Goal: Find specific page/section: Find specific page/section

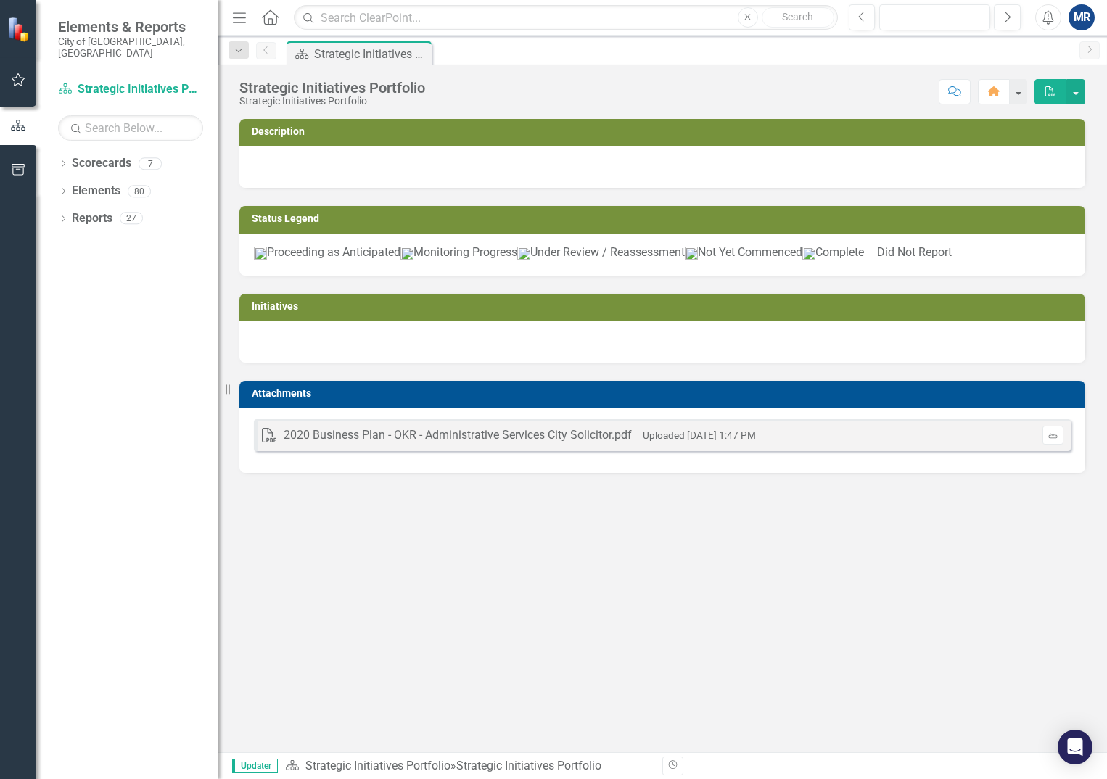
click at [57, 152] on div "Dropdown Scorecards 7 Dropdown Strategic Initiatives Portfolio Office of the Ci…" at bounding box center [126, 466] width 181 height 628
click at [65, 161] on icon "Dropdown" at bounding box center [63, 165] width 10 height 8
click at [70, 187] on icon "Dropdown" at bounding box center [70, 191] width 11 height 9
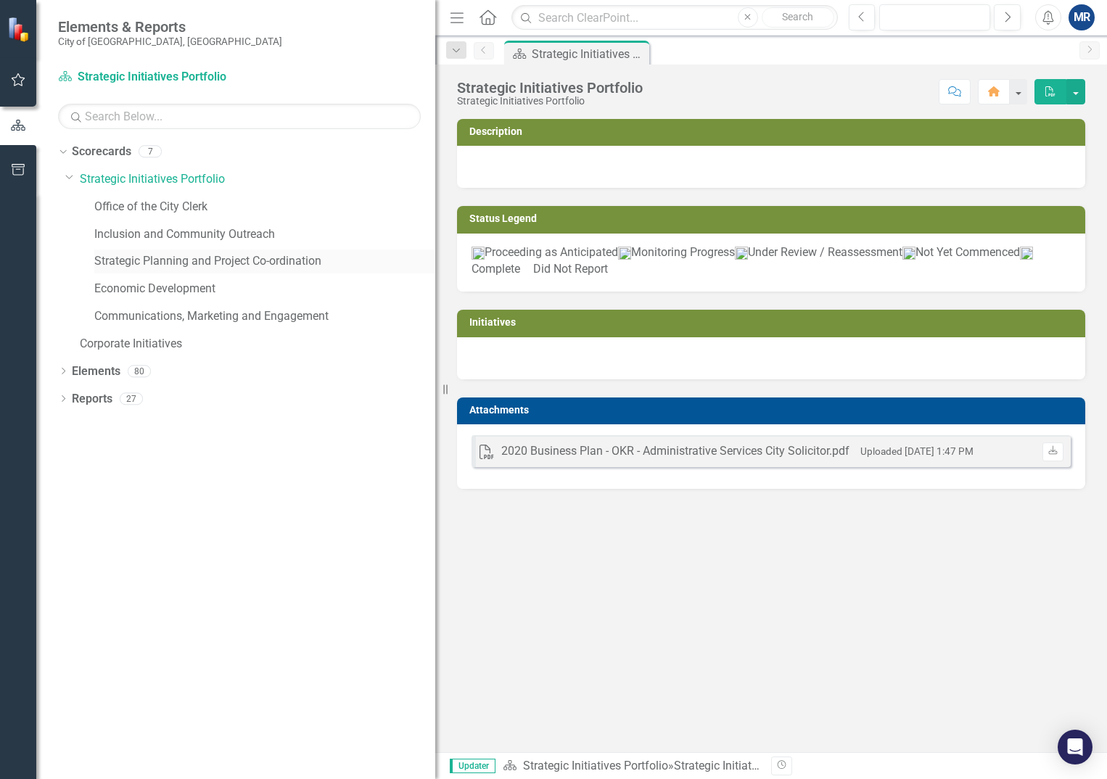
drag, startPoint x: 219, startPoint y: 221, endPoint x: 418, endPoint y: 261, distance: 202.8
click at [435, 258] on div "Resize" at bounding box center [441, 389] width 12 height 779
click at [277, 261] on link "Strategic Planning and Project Co-ordination" at bounding box center [264, 261] width 340 height 17
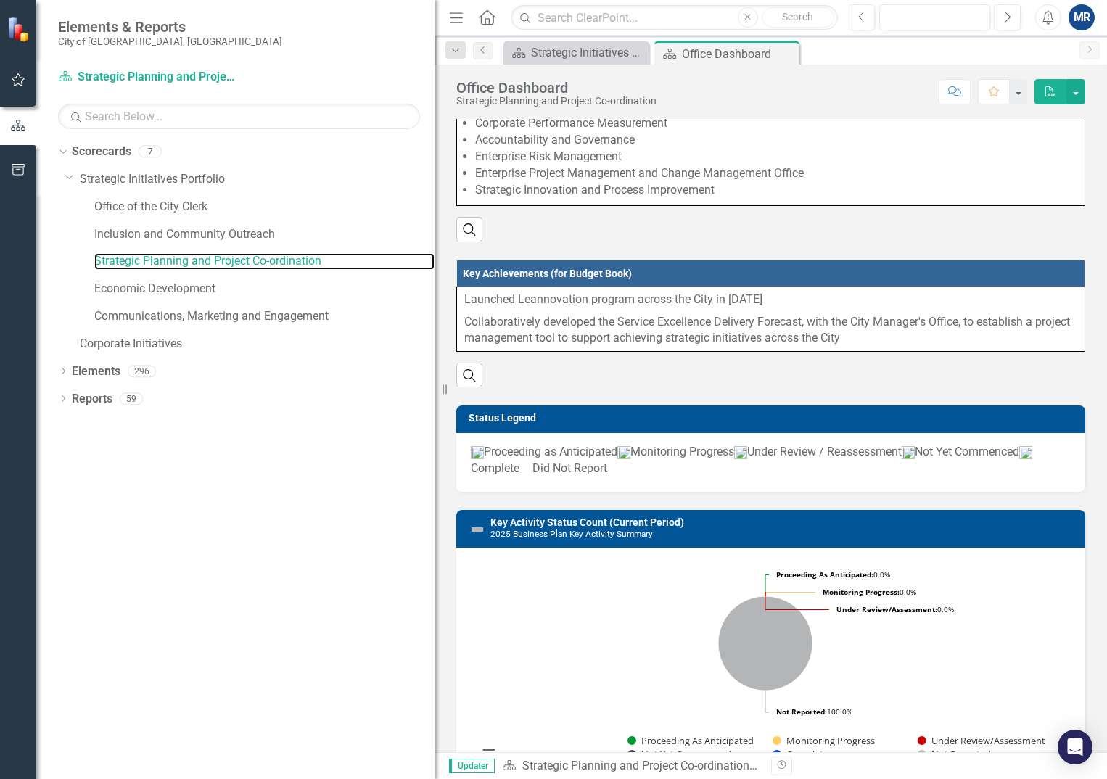
scroll to position [145, 0]
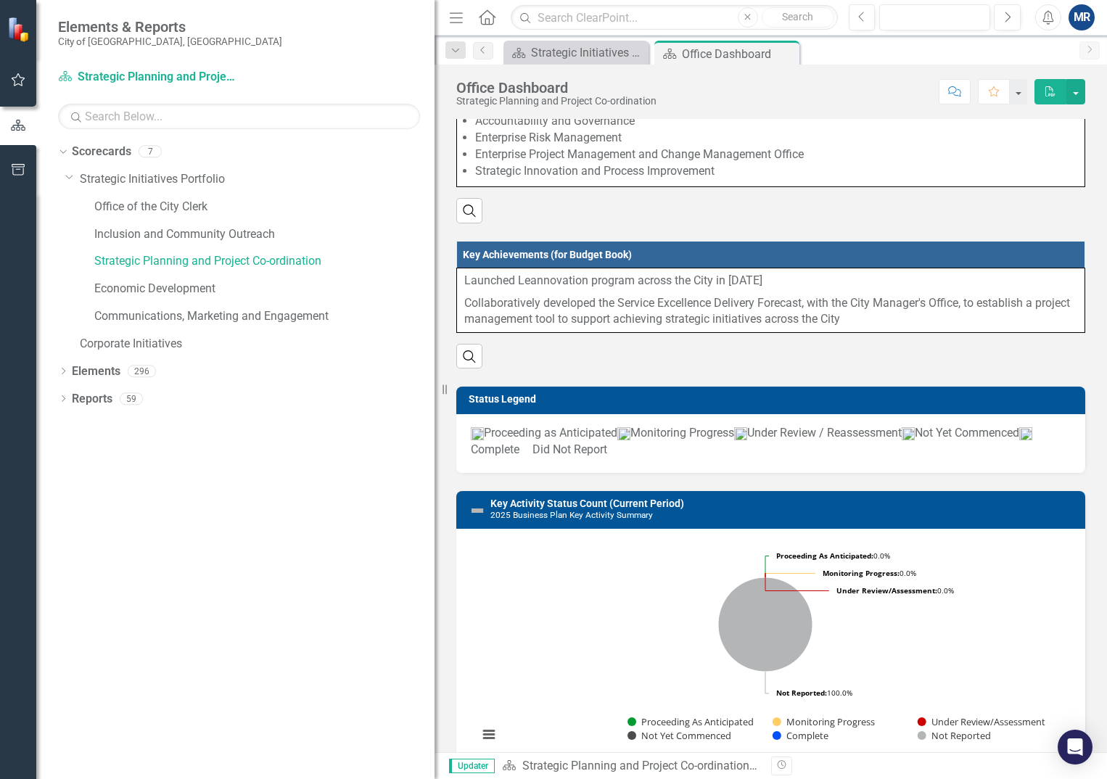
click at [605, 320] on p "Collaboratively developed the Service Excellence Delivery Forecast, with the Ci…" at bounding box center [770, 310] width 613 height 36
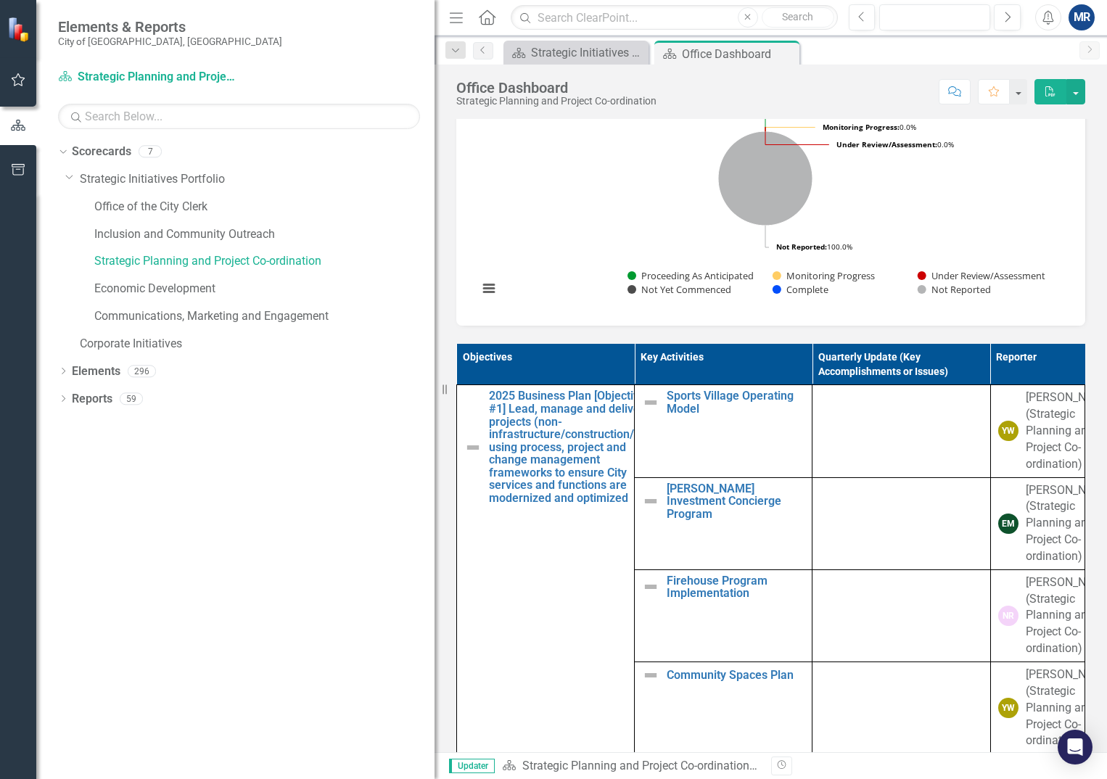
scroll to position [653, 0]
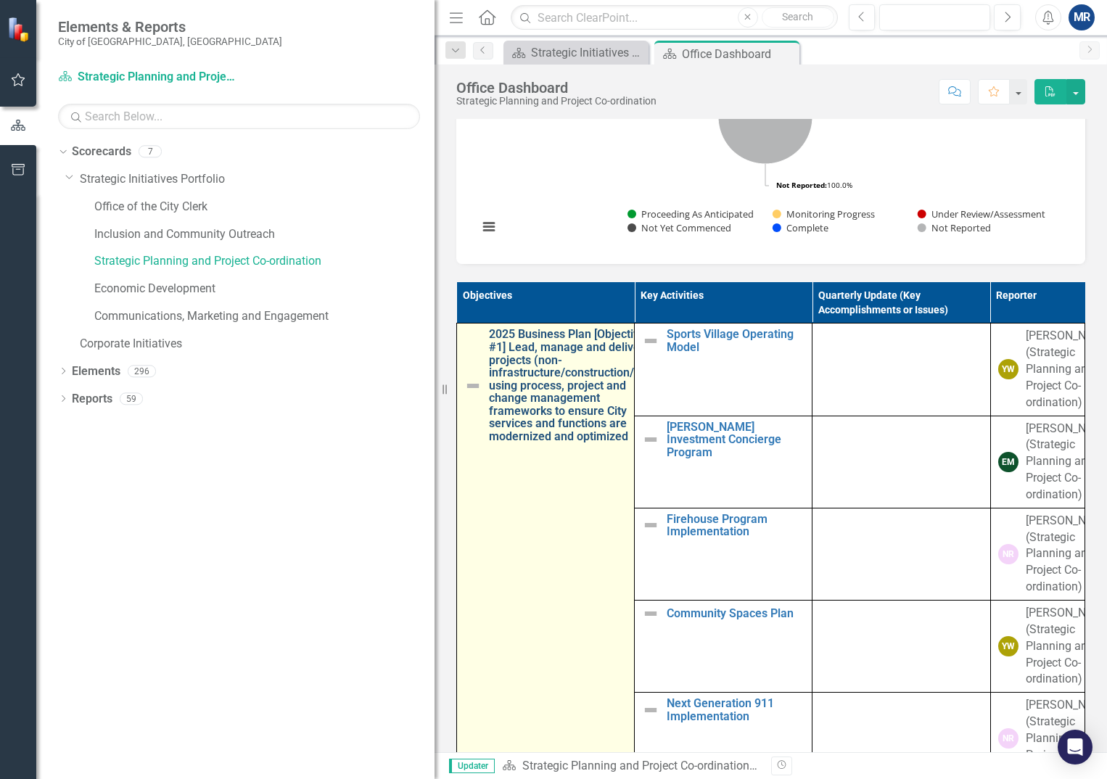
click at [552, 372] on link "2025 Business Plan [Objective #1] Lead, manage and deliver projects (non-infras…" at bounding box center [569, 385] width 160 height 115
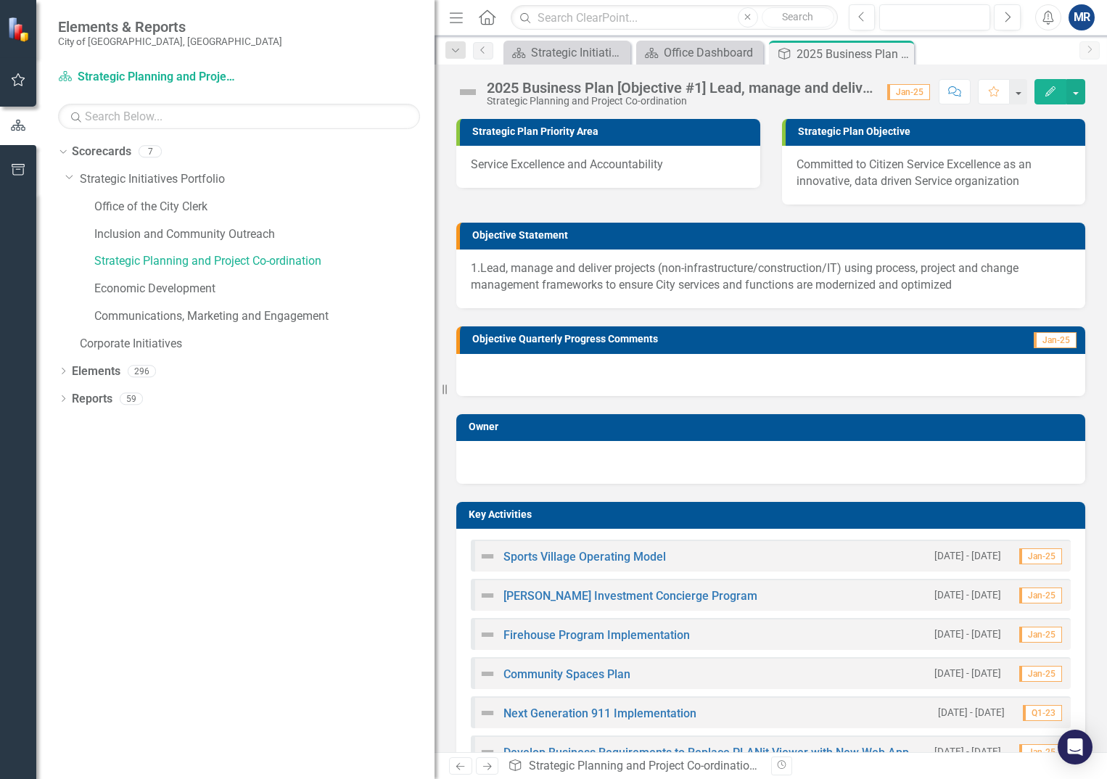
click at [623, 276] on p "1.Lead, manage and deliver projects (non-infrastructure/construction/IT) using …" at bounding box center [771, 277] width 600 height 33
click at [919, 284] on p "1.Lead, manage and deliver projects (non-infrastructure/construction/IT) using …" at bounding box center [771, 277] width 600 height 33
drag, startPoint x: 923, startPoint y: 279, endPoint x: 560, endPoint y: 269, distance: 363.0
click at [575, 265] on p "1.Lead, manage and deliver projects (non-infrastructure/construction/IT) using …" at bounding box center [771, 277] width 600 height 33
click at [557, 269] on p "1.Lead, manage and deliver projects (non-infrastructure/construction/IT) using …" at bounding box center [771, 277] width 600 height 33
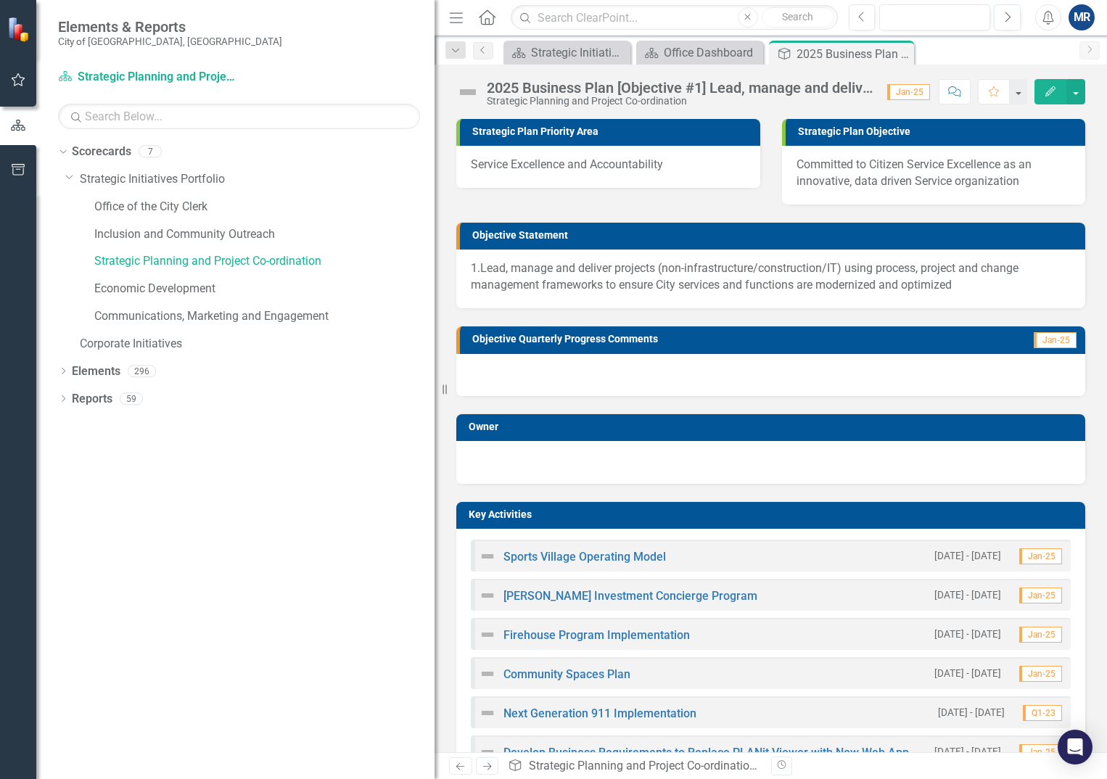
click at [557, 269] on p "1.Lead, manage and deliver projects (non-infrastructure/construction/IT) using …" at bounding box center [771, 277] width 600 height 33
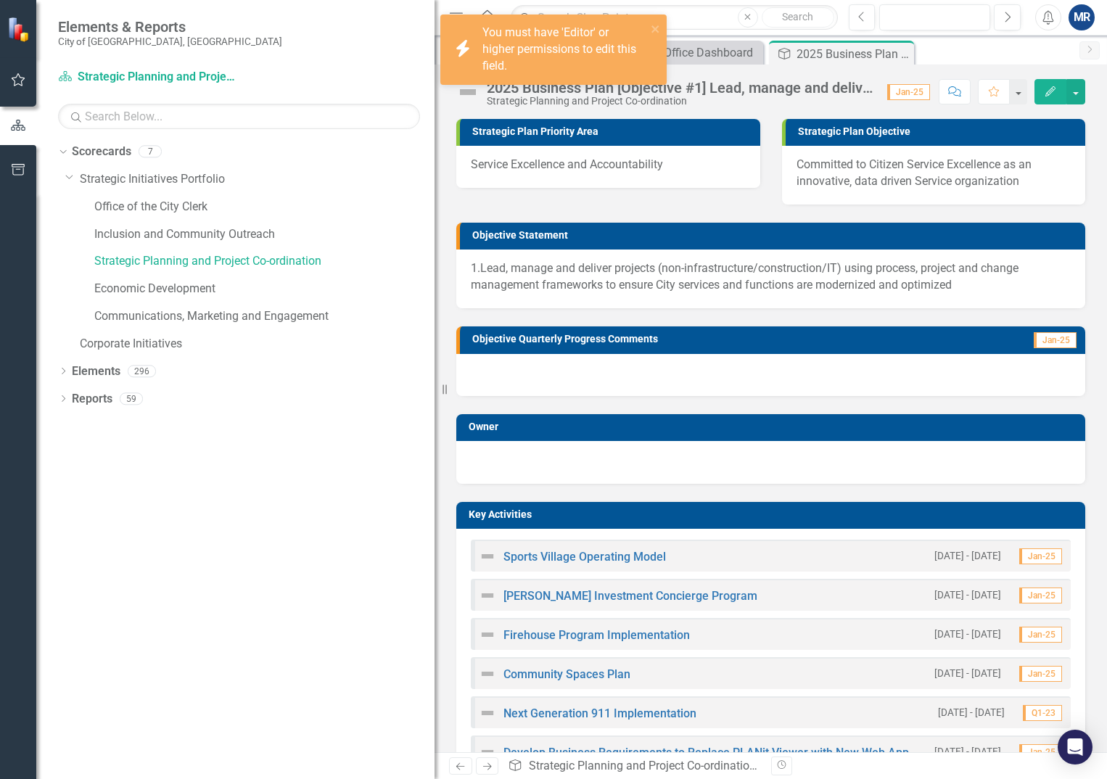
click at [556, 269] on p "1.Lead, manage and deliver projects (non-infrastructure/construction/IT) using …" at bounding box center [771, 277] width 600 height 33
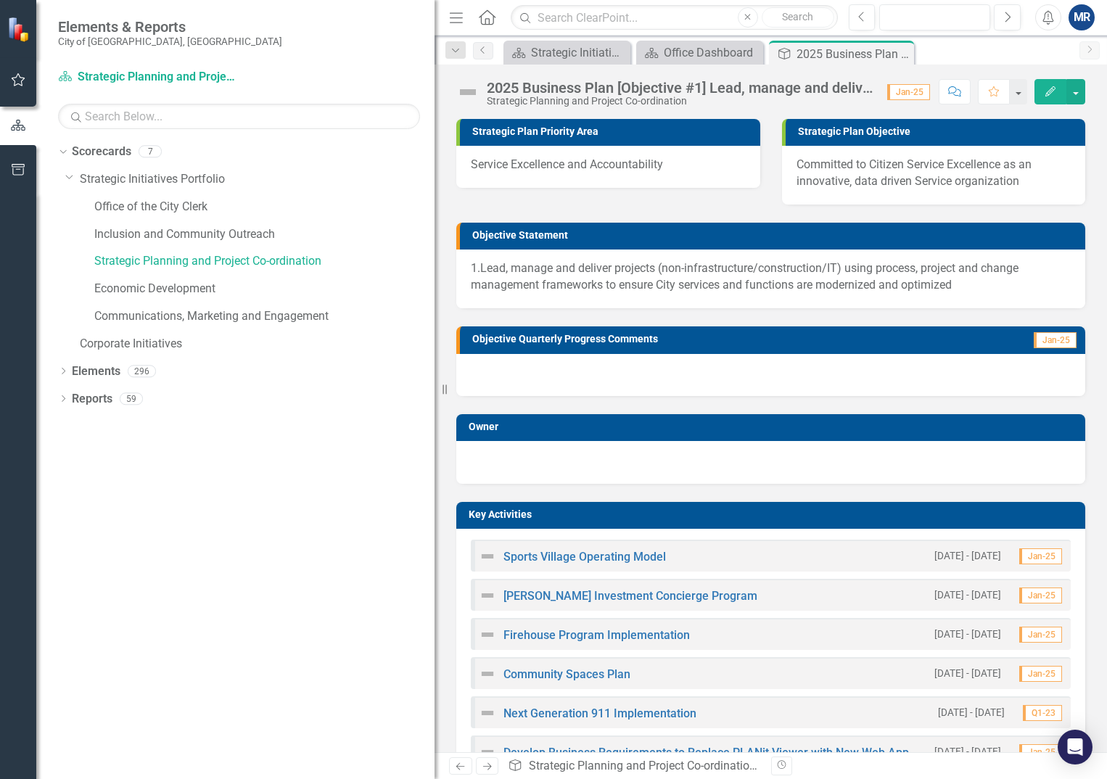
click at [1052, 86] on icon "Edit" at bounding box center [1050, 91] width 13 height 10
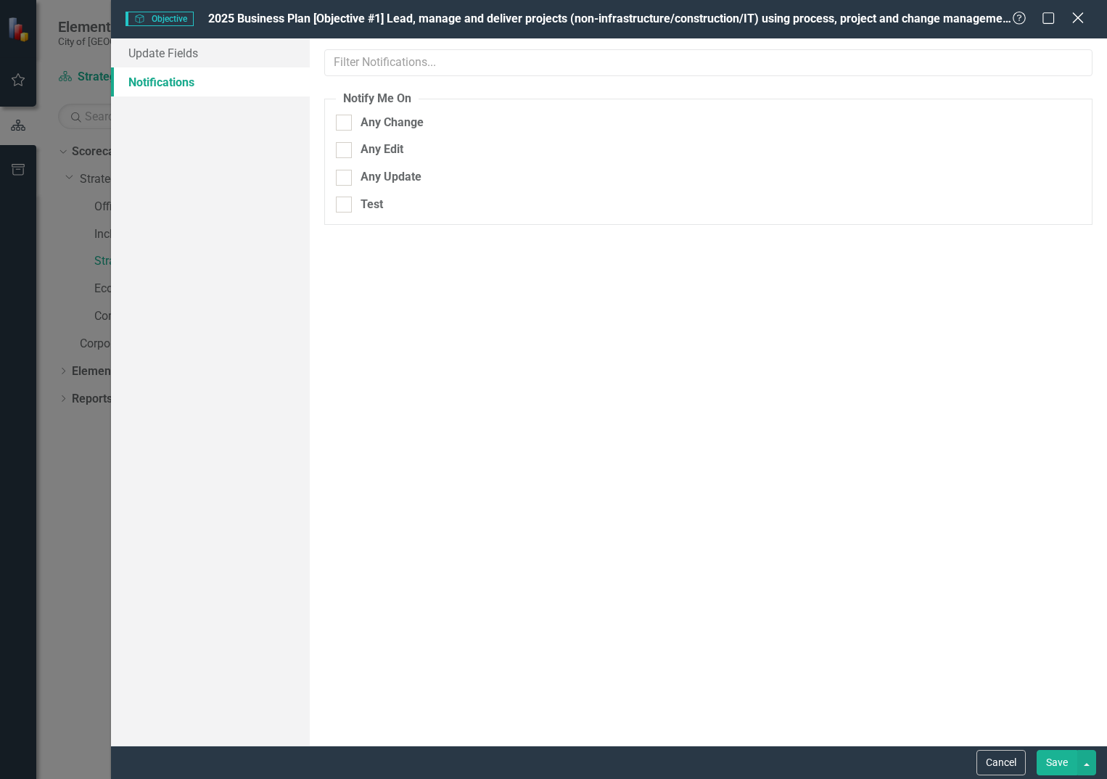
click at [1081, 18] on icon "Close" at bounding box center [1078, 18] width 18 height 14
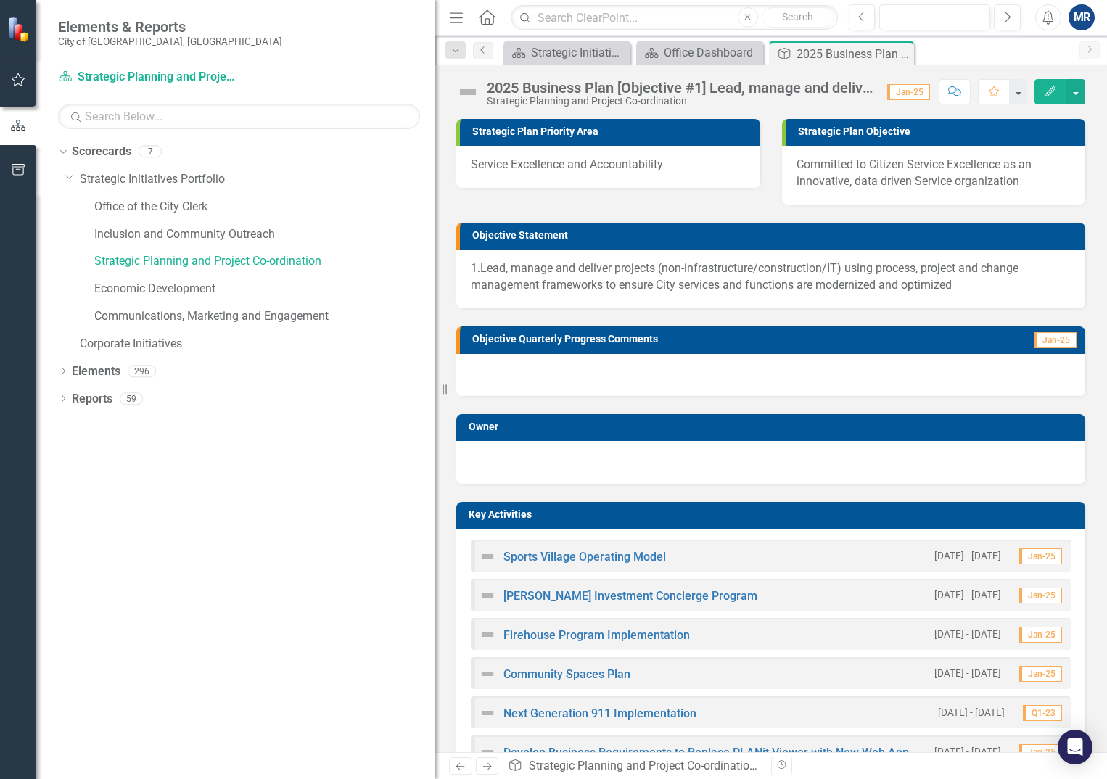
click at [857, 157] on span "Committed to Citizen Service Excellence as an innovative‚ data driven Service o…" at bounding box center [914, 172] width 235 height 30
click at [744, 278] on p "1.Lead, manage and deliver projects (non-infrastructure/construction/IT) using …" at bounding box center [771, 277] width 600 height 33
click at [1076, 82] on button "button" at bounding box center [1076, 91] width 19 height 25
click at [1044, 119] on link "Edit Edit Objective" at bounding box center [1026, 118] width 118 height 27
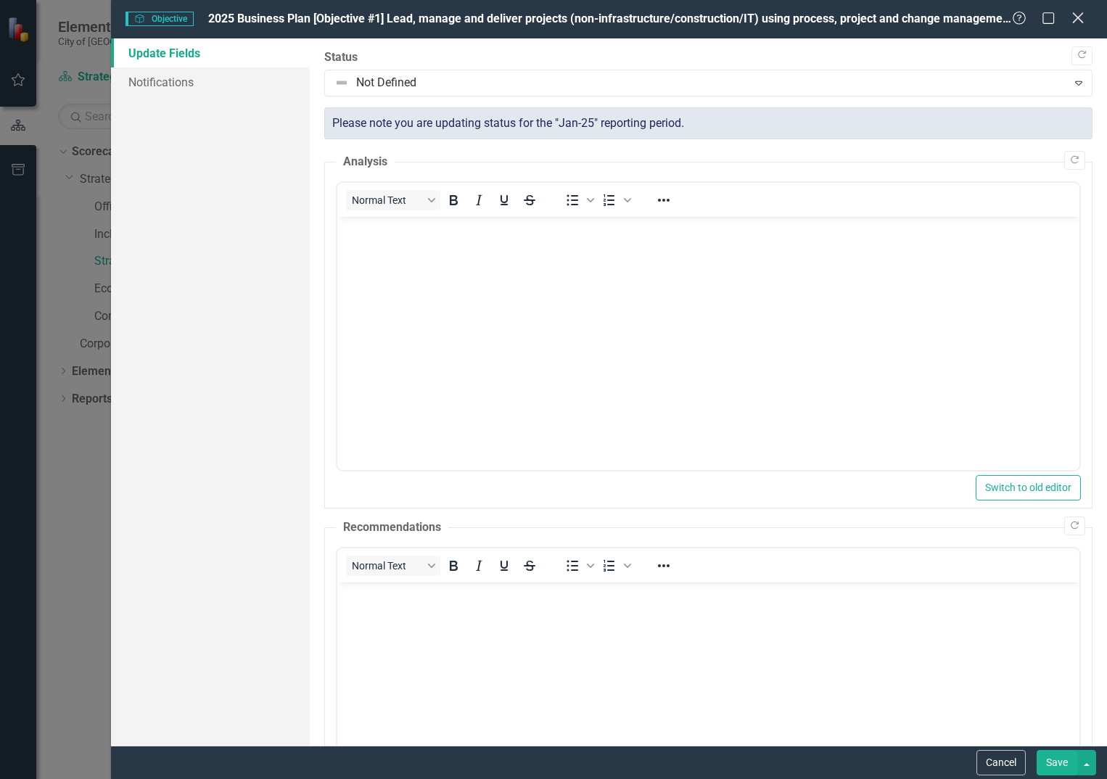
click at [1079, 20] on icon "Close" at bounding box center [1078, 18] width 18 height 14
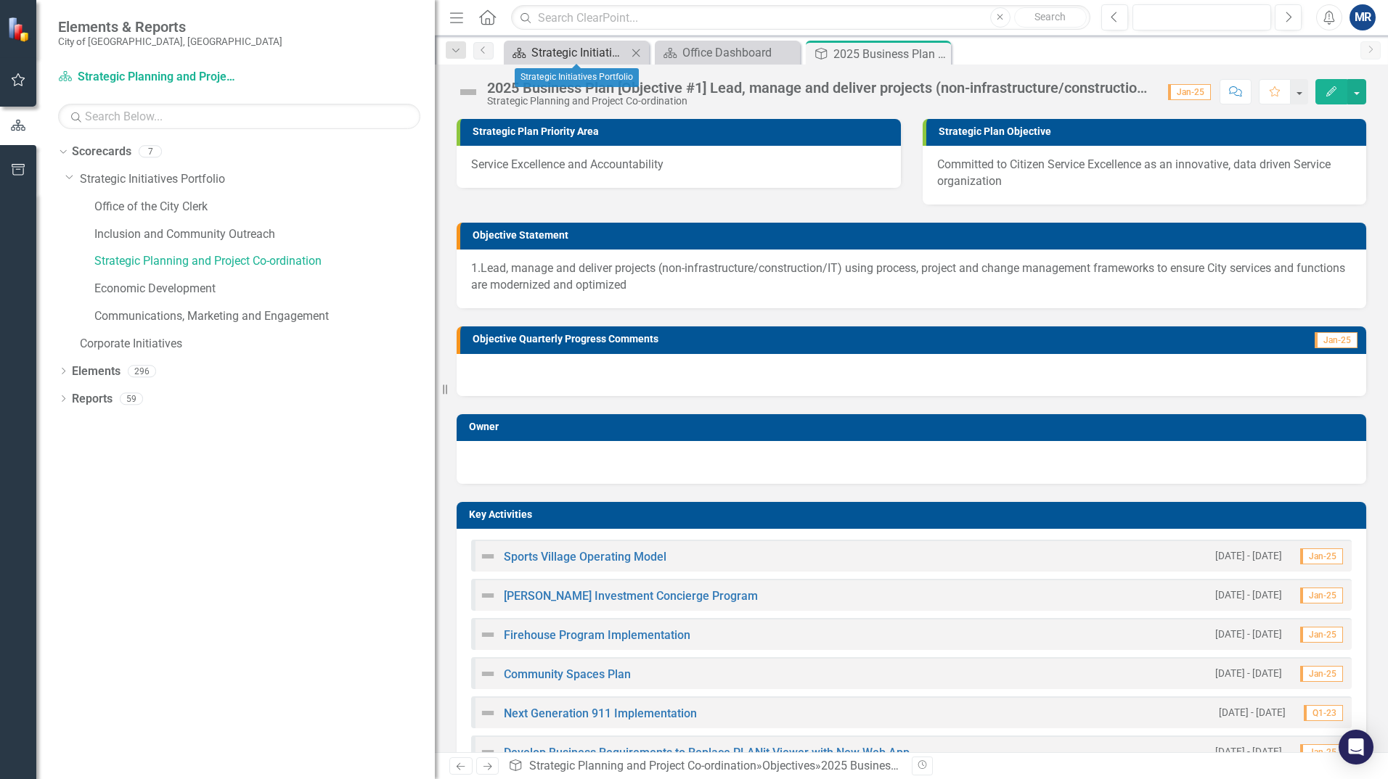
click at [613, 48] on div "Strategic Initiatives Portfolio" at bounding box center [579, 53] width 96 height 18
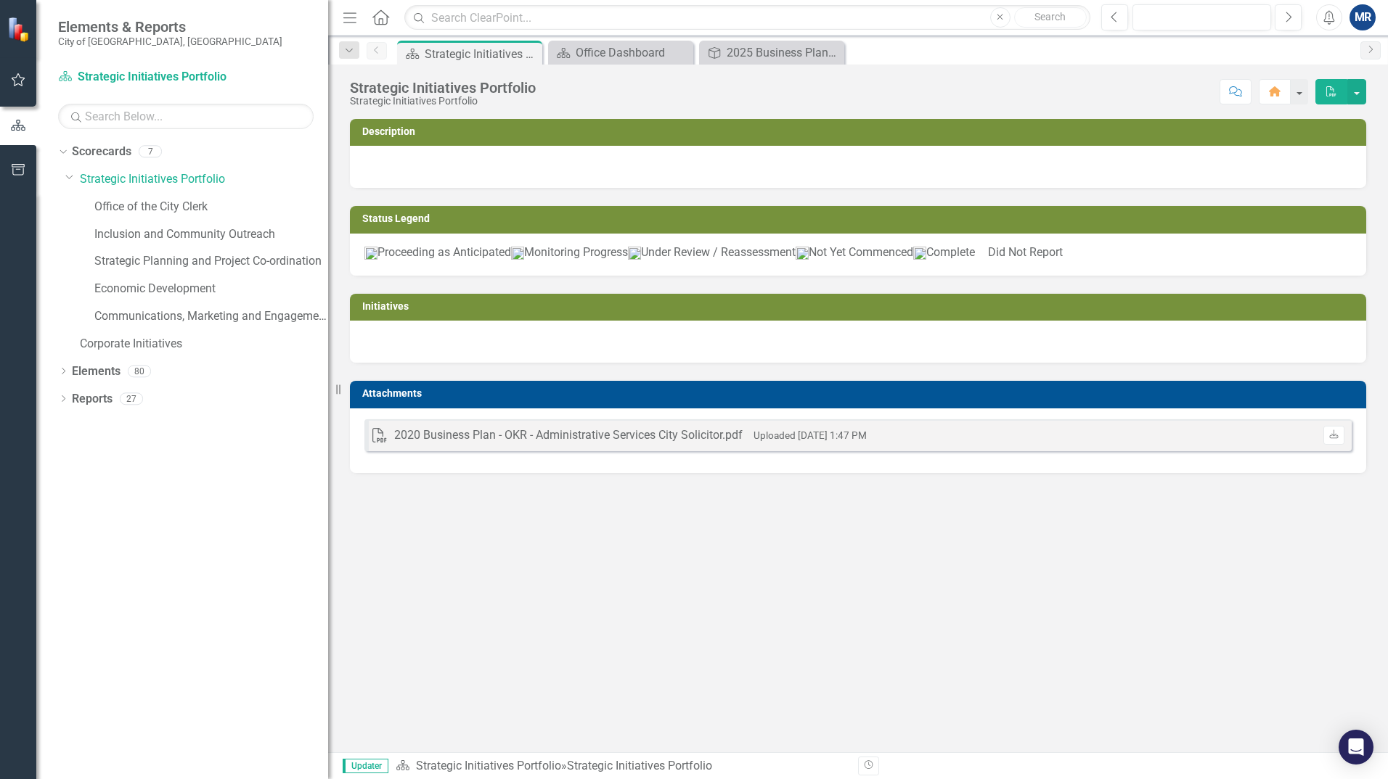
drag, startPoint x: 438, startPoint y: 278, endPoint x: 328, endPoint y: 288, distance: 110.1
click at [328, 288] on div "Resize" at bounding box center [334, 389] width 12 height 779
click at [257, 265] on link "Strategic Planning and Project Co-ordination" at bounding box center [211, 261] width 234 height 17
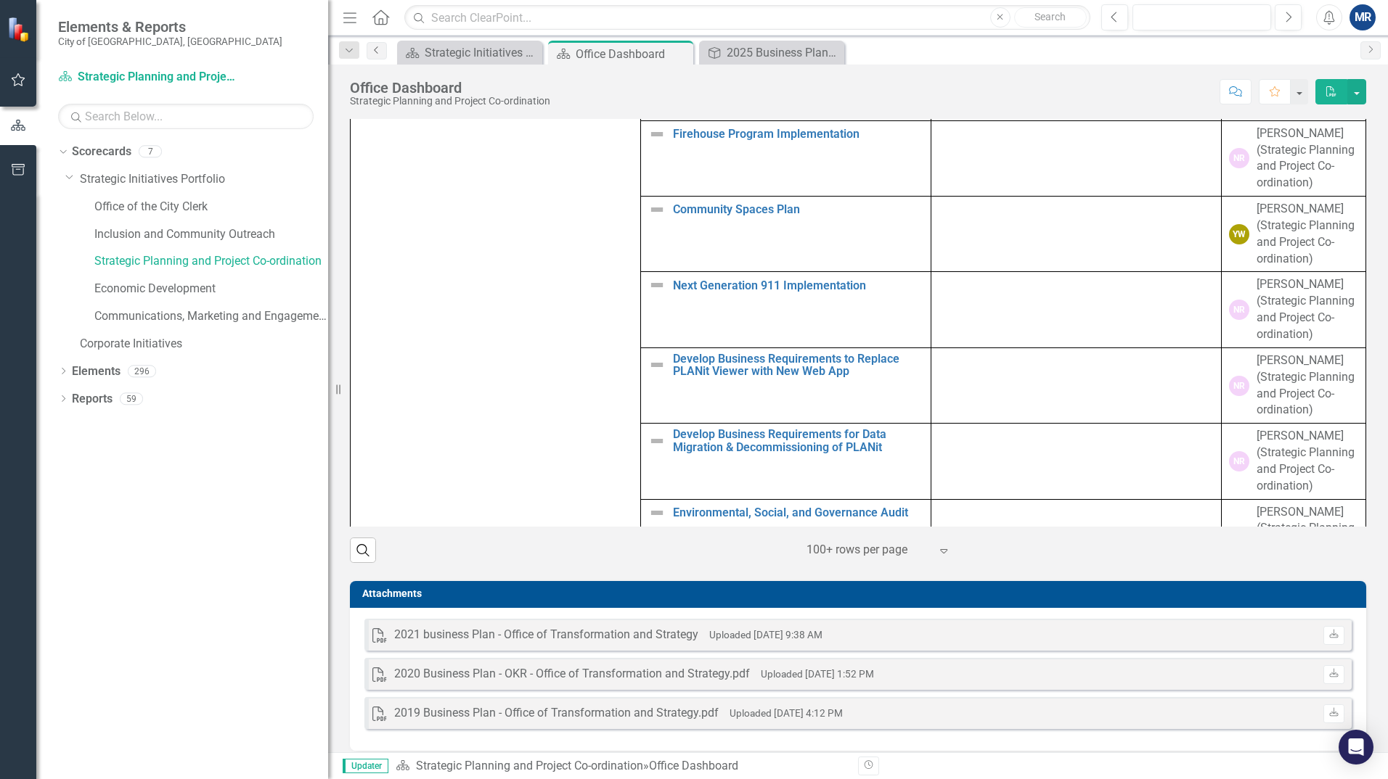
click at [369, 52] on link "Previous" at bounding box center [376, 50] width 20 height 17
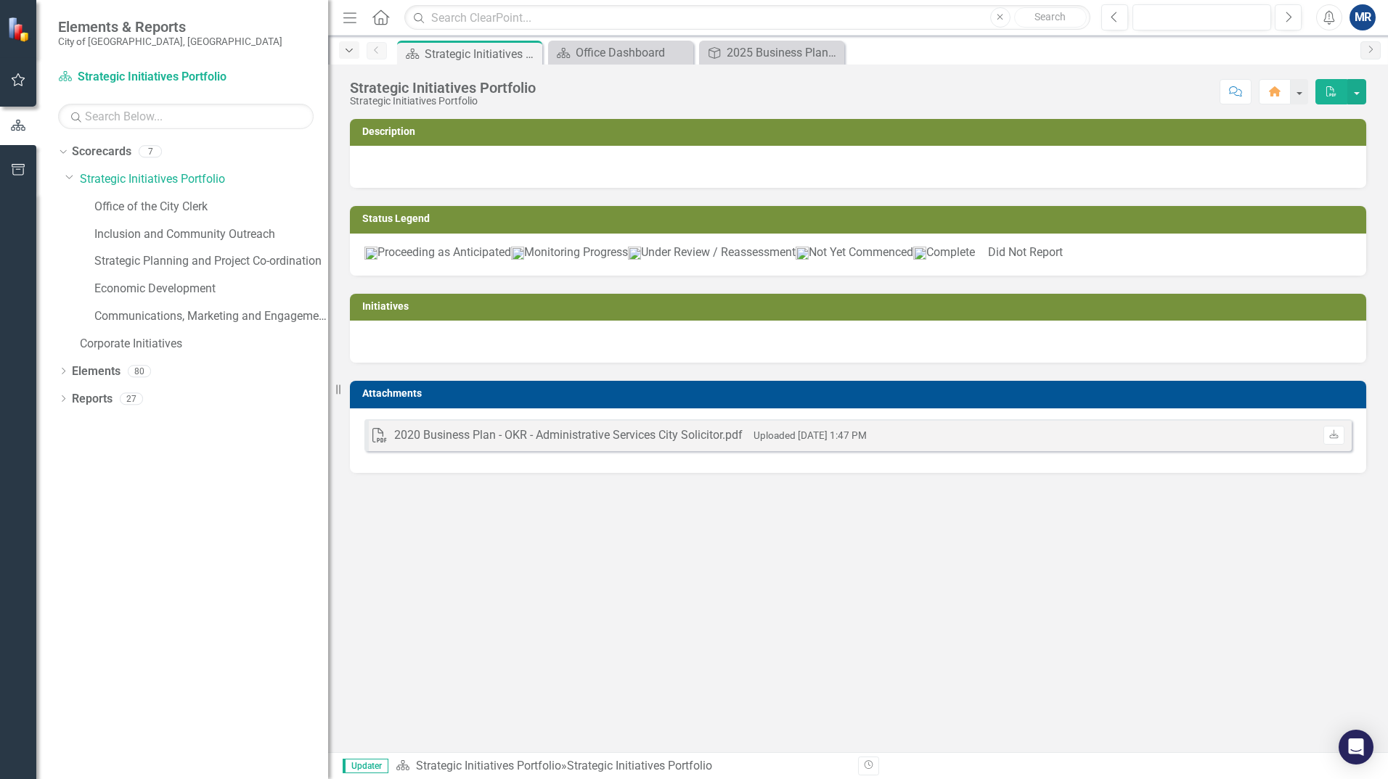
click at [343, 57] on div "Dropdown" at bounding box center [349, 49] width 20 height 17
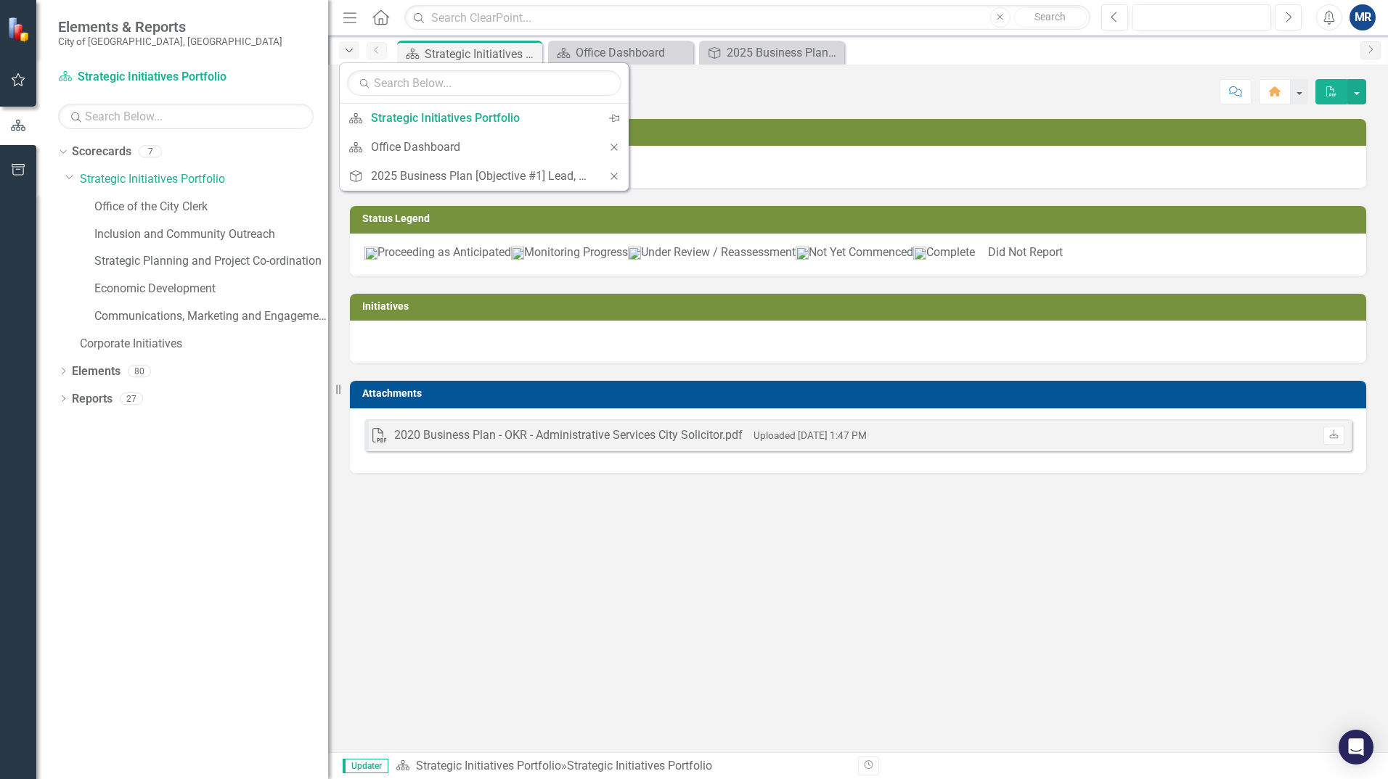
click at [347, 49] on icon "Dropdown" at bounding box center [349, 51] width 13 height 10
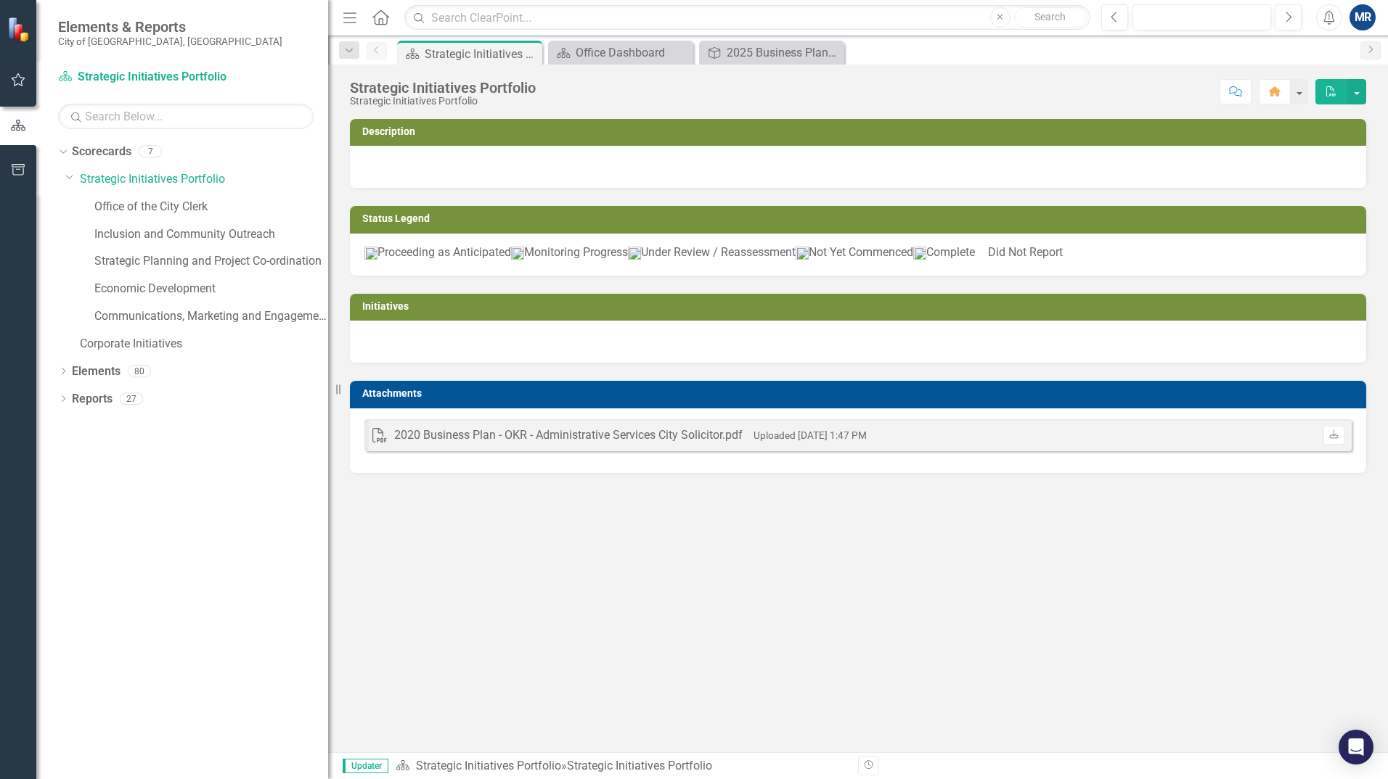
click at [383, 24] on icon at bounding box center [380, 16] width 17 height 15
click at [110, 75] on link "Scorecard Strategic Initiatives Portfolio" at bounding box center [148, 77] width 181 height 17
click at [142, 261] on link "Strategic Planning and Project Co-ordination" at bounding box center [211, 261] width 234 height 17
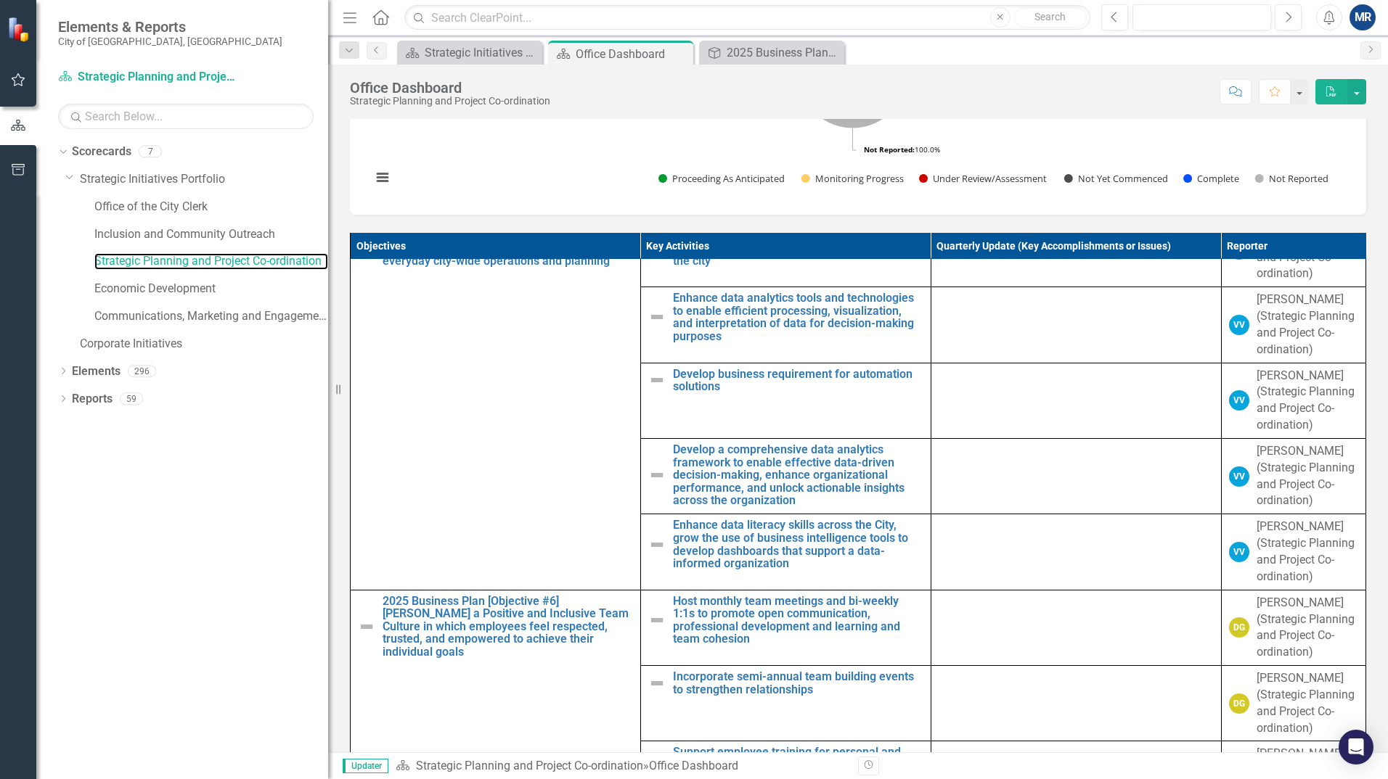
scroll to position [2322, 0]
